Goal: Task Accomplishment & Management: Complete application form

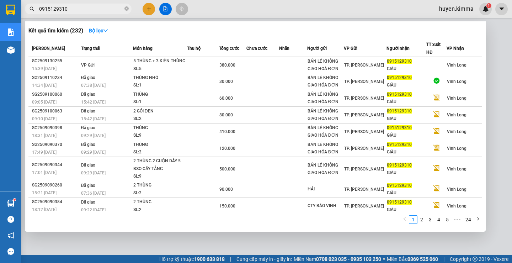
click at [154, 9] on div at bounding box center [256, 131] width 512 height 263
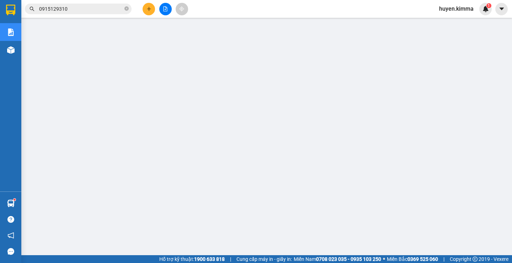
click at [147, 8] on icon "plus" at bounding box center [149, 8] width 5 height 5
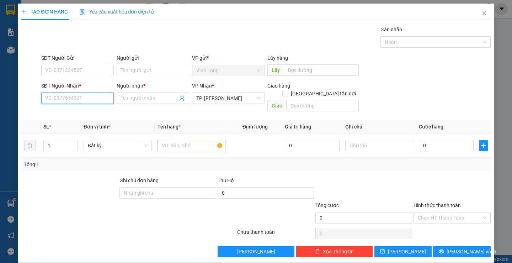
click at [100, 97] on input "SĐT Người Nhận *" at bounding box center [77, 98] width 73 height 11
click at [86, 114] on div "0909192493 - CHỊ MAI TRẠM" at bounding box center [77, 113] width 65 height 8
type input "0909192493"
type input "CHỊ MAI TRẠM"
type input "0909192493"
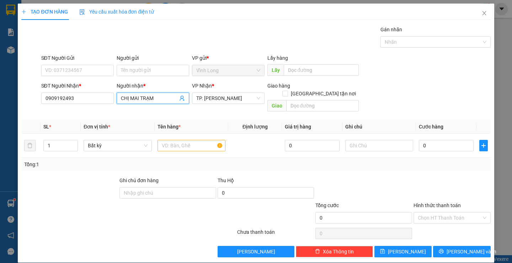
drag, startPoint x: 138, startPoint y: 97, endPoint x: 126, endPoint y: 97, distance: 11.7
click at [126, 97] on input "CHỊ MAI TRẠM" at bounding box center [149, 98] width 57 height 8
click at [157, 98] on input "CHỊ MAI TRẠM" at bounding box center [149, 98] width 57 height 8
drag, startPoint x: 157, startPoint y: 98, endPoint x: 110, endPoint y: 102, distance: 46.9
click at [110, 102] on div "SĐT Người Nhận * 0909192493 Người nhận * CHỊ MAI TRẠM CHỊ MAI TRẠM VP Nhận * TP…" at bounding box center [266, 98] width 453 height 33
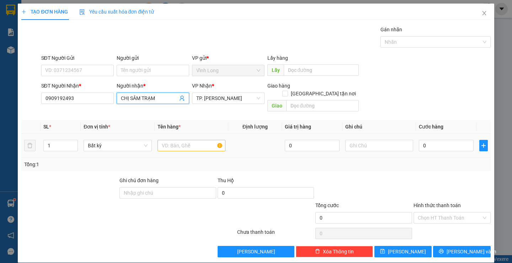
type input "CHỊ SÂM TRẠM"
click at [195, 140] on input "text" at bounding box center [192, 145] width 68 height 11
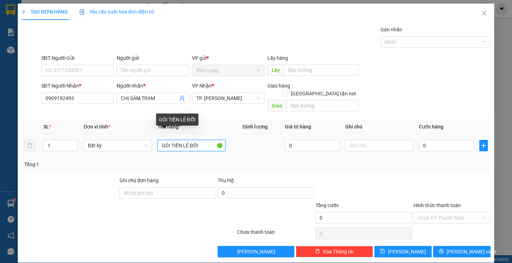
click at [187, 140] on input "GÓI TIỀN LẺ ĐỔI" at bounding box center [192, 145] width 68 height 11
type input "GÓI TIỀN LẺ10M ĐỔI"
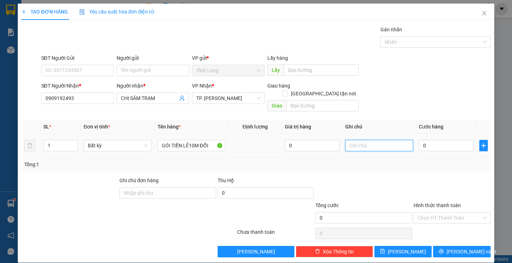
click at [379, 140] on input "text" at bounding box center [380, 145] width 68 height 11
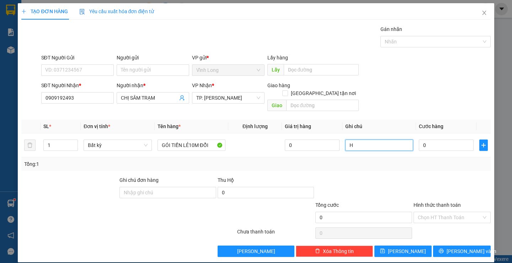
type input "H"
click at [456, 249] on div "TẠO ĐƠN HÀNG Yêu cầu xuất hóa đơn điện tử Transit Pickup Surcharge Ids Transit …" at bounding box center [256, 132] width 477 height 259
click at [455, 247] on span "[PERSON_NAME] và In" at bounding box center [472, 251] width 50 height 8
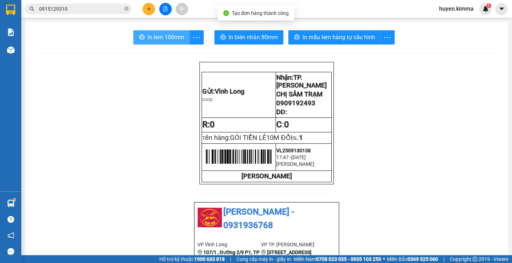
click at [163, 40] on span "In tem 100mm" at bounding box center [166, 37] width 37 height 9
